Goal: Transaction & Acquisition: Purchase product/service

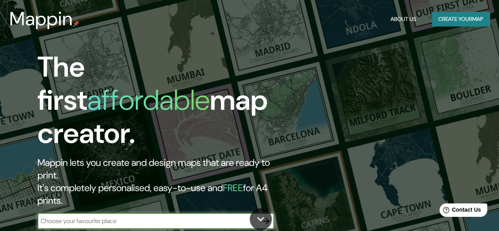
click at [210, 213] on div "​" at bounding box center [156, 221] width 237 height 16
click at [208, 216] on input "text" at bounding box center [148, 220] width 221 height 9
click at [449, 18] on button "Create your map" at bounding box center [461, 19] width 58 height 15
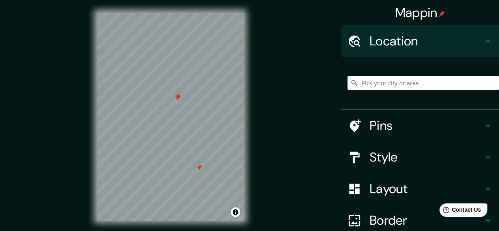
click at [177, 100] on div at bounding box center [177, 97] width 6 height 6
click at [176, 94] on div at bounding box center [177, 96] width 6 height 6
click at [176, 94] on div at bounding box center [177, 97] width 6 height 6
click at [354, 120] on icon at bounding box center [355, 126] width 14 height 14
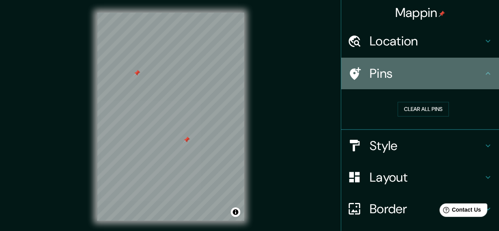
click at [375, 81] on h4 "Pins" at bounding box center [427, 74] width 114 height 16
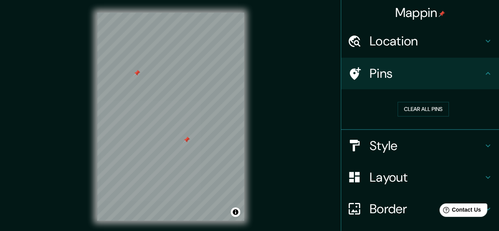
click at [371, 139] on h4 "Style" at bounding box center [427, 146] width 114 height 16
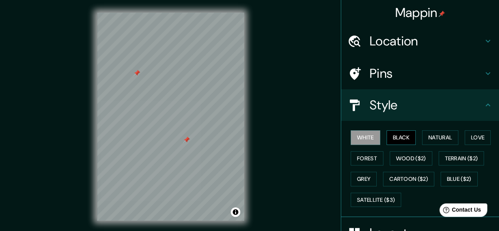
click at [389, 131] on button "Black" at bounding box center [402, 137] width 30 height 15
click at [425, 137] on button "Natural" at bounding box center [440, 137] width 36 height 15
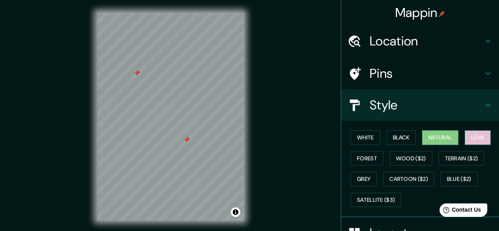
click at [466, 139] on button "Love" at bounding box center [478, 137] width 26 height 15
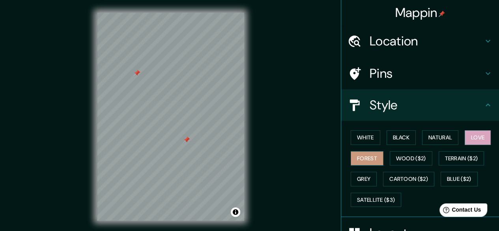
click at [364, 154] on button "Forest" at bounding box center [367, 158] width 33 height 15
click at [409, 156] on button "Wood ($2)" at bounding box center [411, 158] width 43 height 15
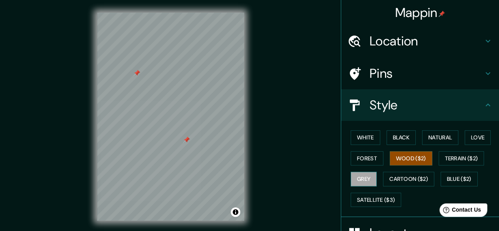
click at [361, 182] on button "Grey" at bounding box center [364, 179] width 26 height 15
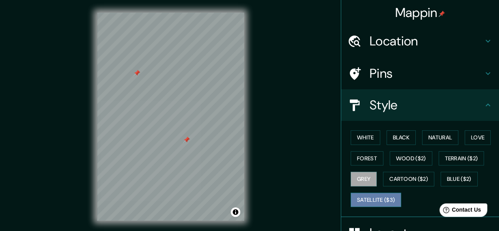
click at [366, 196] on button "Satellite ($3)" at bounding box center [376, 200] width 51 height 15
click at [358, 180] on button "Grey" at bounding box center [364, 179] width 26 height 15
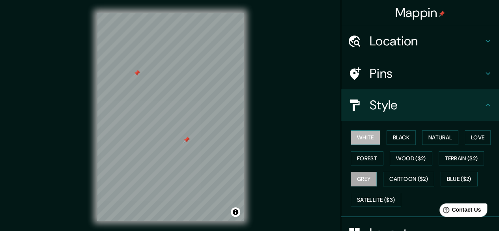
click at [357, 137] on button "White" at bounding box center [366, 137] width 30 height 15
drag, startPoint x: 397, startPoint y: 131, endPoint x: 398, endPoint y: 135, distance: 4.0
click at [398, 135] on button "Black" at bounding box center [402, 137] width 30 height 15
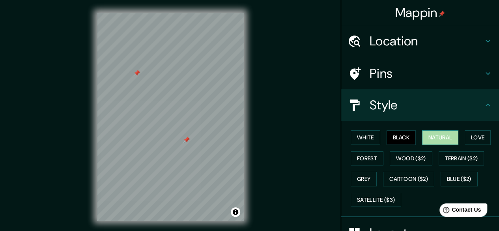
click at [427, 132] on button "Natural" at bounding box center [440, 137] width 36 height 15
click at [475, 137] on button "Love" at bounding box center [478, 137] width 26 height 15
click at [428, 135] on button "Natural" at bounding box center [440, 137] width 36 height 15
click at [398, 128] on div "White Black Natural Love Forest Wood ($2) Terrain ($2) Grey Cartoon ($2) Blue (…" at bounding box center [424, 168] width 152 height 83
click at [397, 135] on button "Black" at bounding box center [402, 137] width 30 height 15
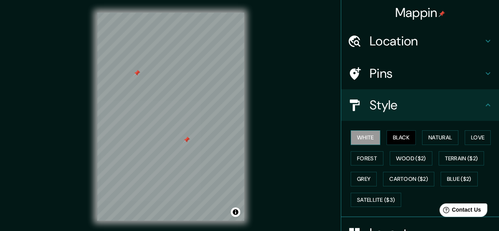
click at [362, 133] on button "White" at bounding box center [366, 137] width 30 height 15
click at [385, 124] on div "White Black Natural Love Forest Wood ($2) Terrain ($2) Grey Cartoon ($2) Blue (…" at bounding box center [420, 169] width 158 height 96
click at [395, 138] on button "Black" at bounding box center [402, 137] width 30 height 15
click at [389, 105] on h4 "Style" at bounding box center [427, 105] width 114 height 16
click at [488, 98] on div "Style" at bounding box center [420, 105] width 158 height 32
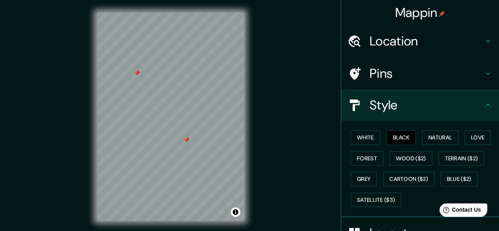
click at [486, 105] on icon at bounding box center [488, 104] width 9 height 9
click at [484, 107] on icon at bounding box center [488, 104] width 9 height 9
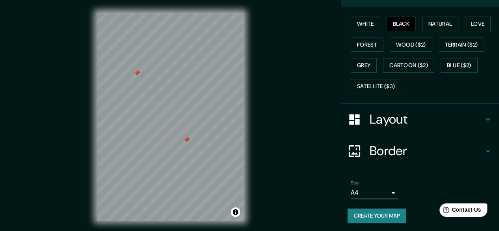
click at [418, 119] on h4 "Layout" at bounding box center [427, 119] width 114 height 16
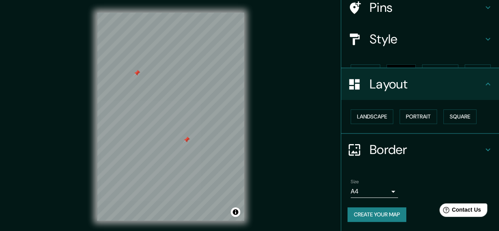
scroll to position [52, 0]
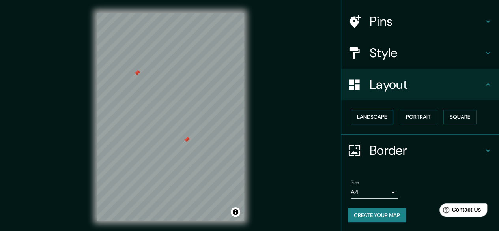
click at [382, 120] on button "Landscape" at bounding box center [372, 117] width 43 height 15
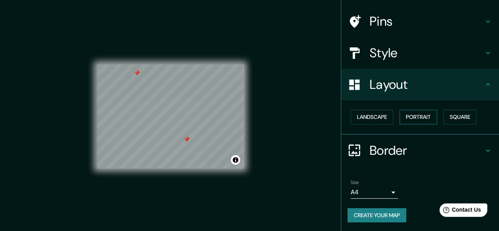
click at [419, 114] on button "Portrait" at bounding box center [419, 117] width 38 height 15
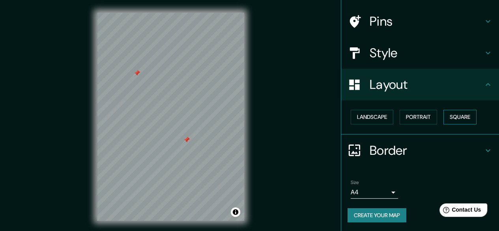
click at [448, 114] on button "Square" at bounding box center [460, 117] width 33 height 15
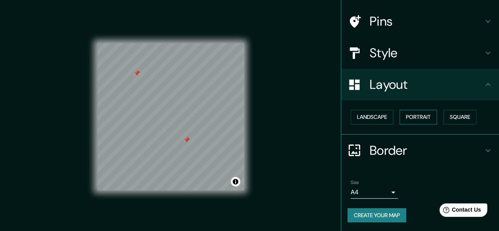
click at [414, 120] on button "Portrait" at bounding box center [419, 117] width 38 height 15
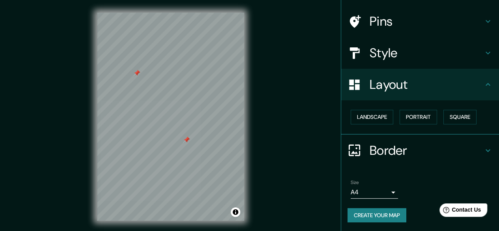
scroll to position [15, 0]
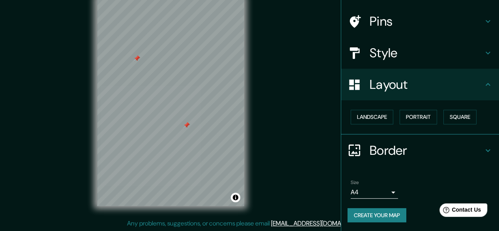
click at [420, 80] on h4 "Layout" at bounding box center [427, 85] width 114 height 16
click at [477, 83] on div "Layout" at bounding box center [420, 85] width 158 height 32
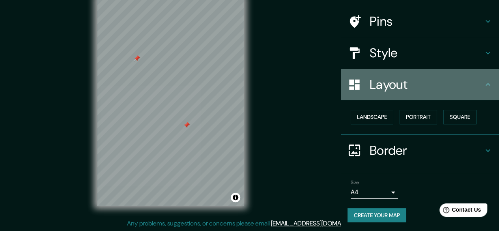
click at [484, 85] on icon at bounding box center [488, 84] width 9 height 9
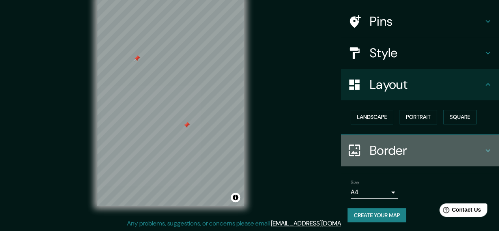
click at [484, 146] on icon at bounding box center [488, 150] width 9 height 9
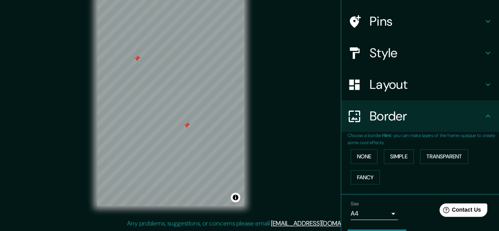
scroll to position [73, 0]
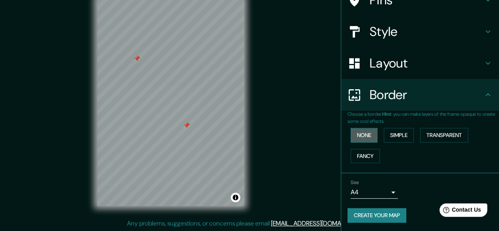
click at [370, 135] on button "None" at bounding box center [364, 135] width 27 height 15
click at [388, 135] on button "Simple" at bounding box center [399, 135] width 30 height 15
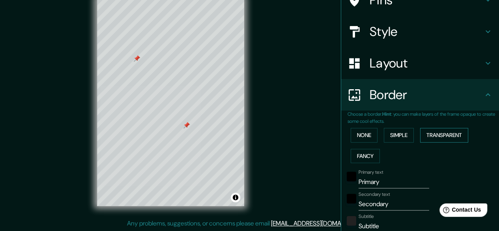
click at [432, 139] on button "Transparent" at bounding box center [444, 135] width 48 height 15
click at [355, 156] on button "Fancy" at bounding box center [365, 156] width 29 height 15
click at [357, 138] on button "None" at bounding box center [364, 135] width 27 height 15
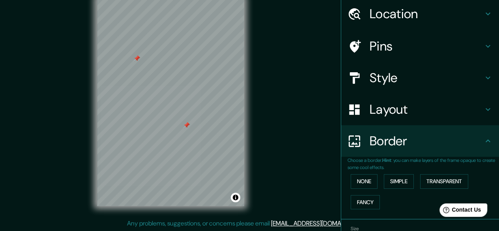
scroll to position [0, 0]
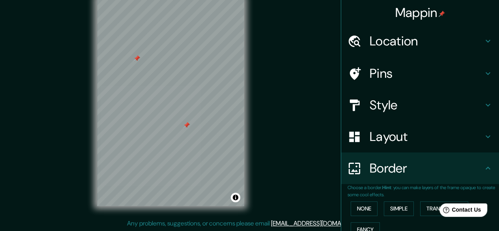
click at [377, 70] on h4 "Pins" at bounding box center [427, 74] width 114 height 16
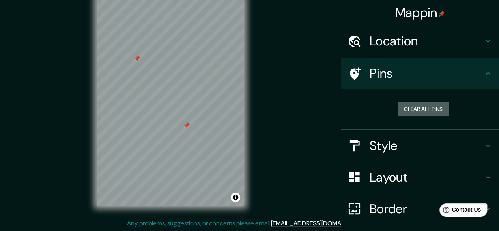
click at [424, 107] on button "Clear all pins" at bounding box center [423, 109] width 51 height 15
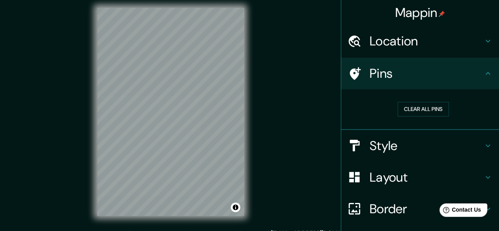
scroll to position [4, 0]
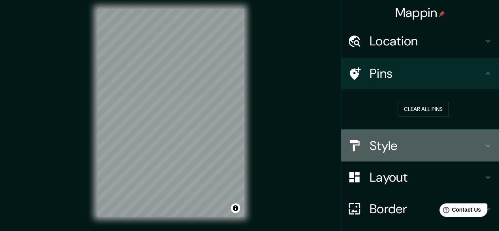
click at [370, 149] on h4 "Style" at bounding box center [427, 146] width 114 height 16
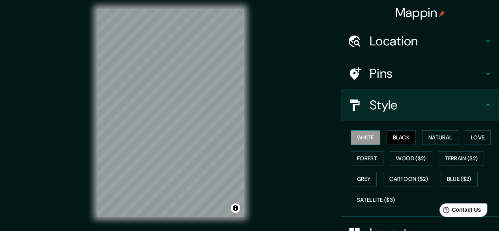
click at [366, 133] on button "White" at bounding box center [366, 137] width 30 height 15
click at [397, 129] on div "White Black Natural Love Forest Wood ($2) Terrain ($2) Grey Cartoon ($2) Blue (…" at bounding box center [424, 168] width 152 height 83
click at [398, 135] on button "Black" at bounding box center [402, 137] width 30 height 15
click at [426, 131] on button "Natural" at bounding box center [440, 137] width 36 height 15
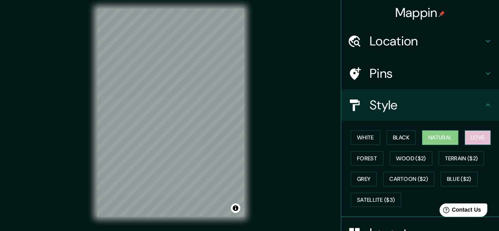
click at [465, 133] on button "Love" at bounding box center [478, 137] width 26 height 15
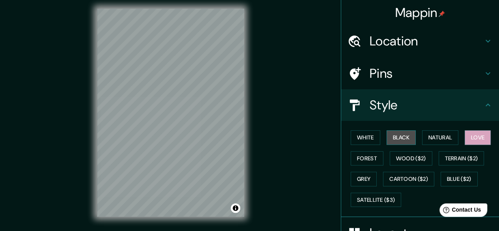
click at [387, 139] on button "Black" at bounding box center [402, 137] width 30 height 15
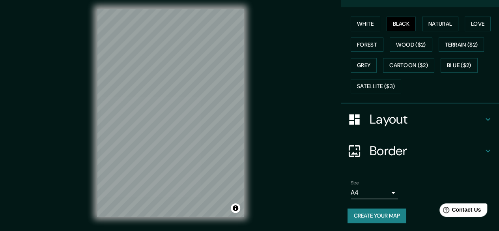
scroll to position [15, 0]
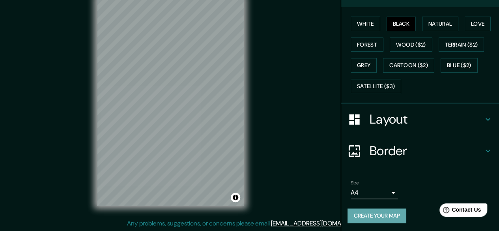
click at [386, 214] on button "Create your map" at bounding box center [377, 215] width 59 height 15
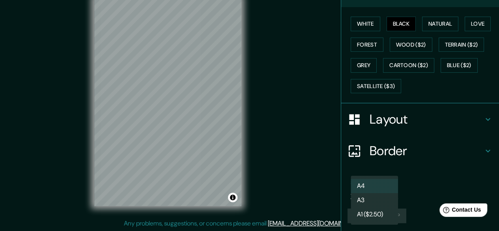
click at [372, 190] on body "Mappin Location Pins Style White Black Natural Love Forest Wood ($2) Terrain ($…" at bounding box center [249, 100] width 499 height 231
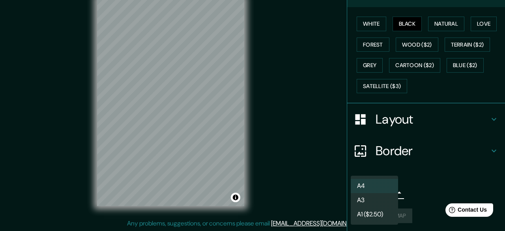
click at [376, 203] on li "A3" at bounding box center [374, 200] width 47 height 14
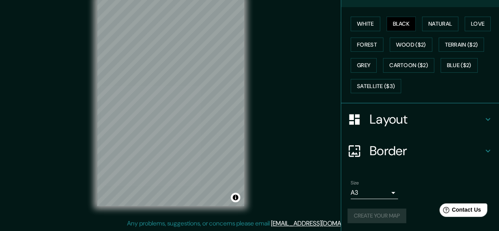
click at [411, 178] on div "Size A3 a4" at bounding box center [420, 189] width 145 height 25
click at [378, 215] on div "Create your map" at bounding box center [420, 215] width 145 height 15
click at [378, 210] on div "Create your map" at bounding box center [420, 215] width 145 height 15
click at [376, 192] on body "Mappin Location Pins Style White Black Natural Love Forest Wood ($2) Terrain ($…" at bounding box center [249, 100] width 499 height 231
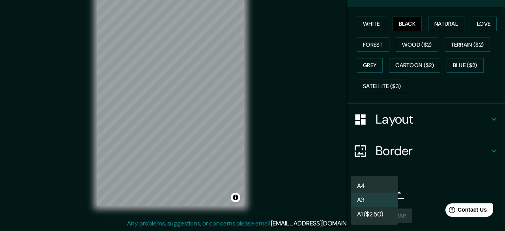
click at [375, 184] on li "A4" at bounding box center [374, 186] width 47 height 14
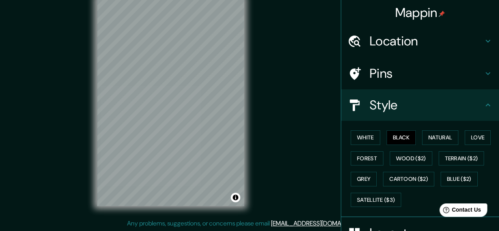
scroll to position [114, 0]
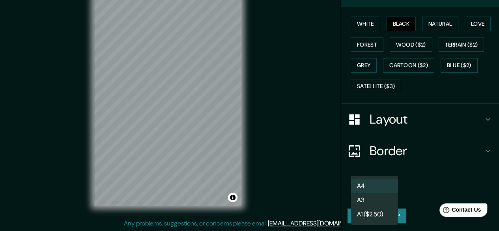
click at [386, 190] on body "Mappin Location Pins Style White Black Natural Love Forest Wood ($2) Terrain ($…" at bounding box center [249, 100] width 499 height 231
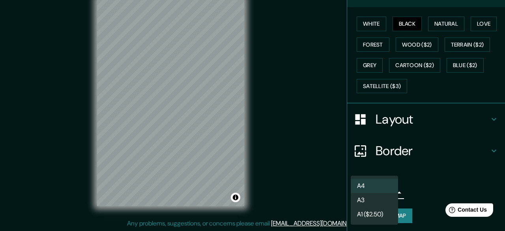
click at [381, 197] on li "A3" at bounding box center [374, 200] width 47 height 14
type input "a4"
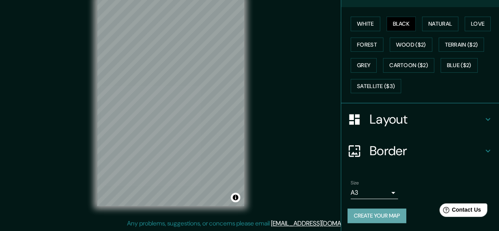
click at [381, 208] on button "Create your map" at bounding box center [377, 215] width 59 height 15
click at [376, 212] on button "Create your map" at bounding box center [377, 215] width 59 height 15
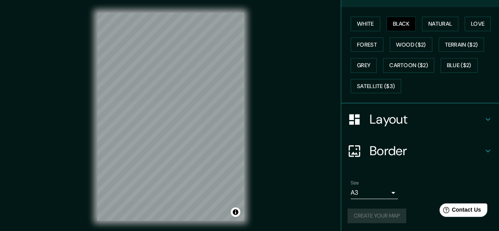
scroll to position [15, 0]
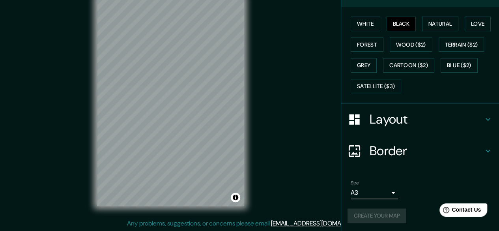
click at [386, 215] on div "Create your map" at bounding box center [420, 215] width 145 height 15
click at [396, 218] on button "Create your map" at bounding box center [377, 215] width 59 height 15
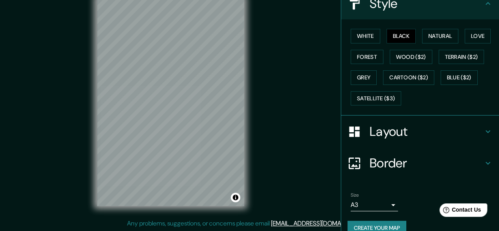
scroll to position [114, 0]
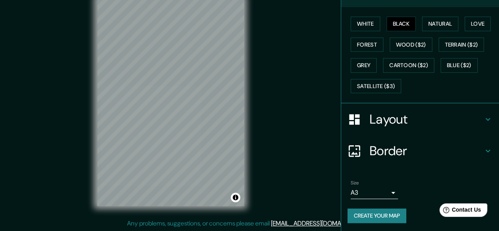
click at [392, 217] on button "Create your map" at bounding box center [377, 215] width 59 height 15
click at [392, 217] on div "Create your map" at bounding box center [420, 215] width 145 height 15
